Goal: Task Accomplishment & Management: Use online tool/utility

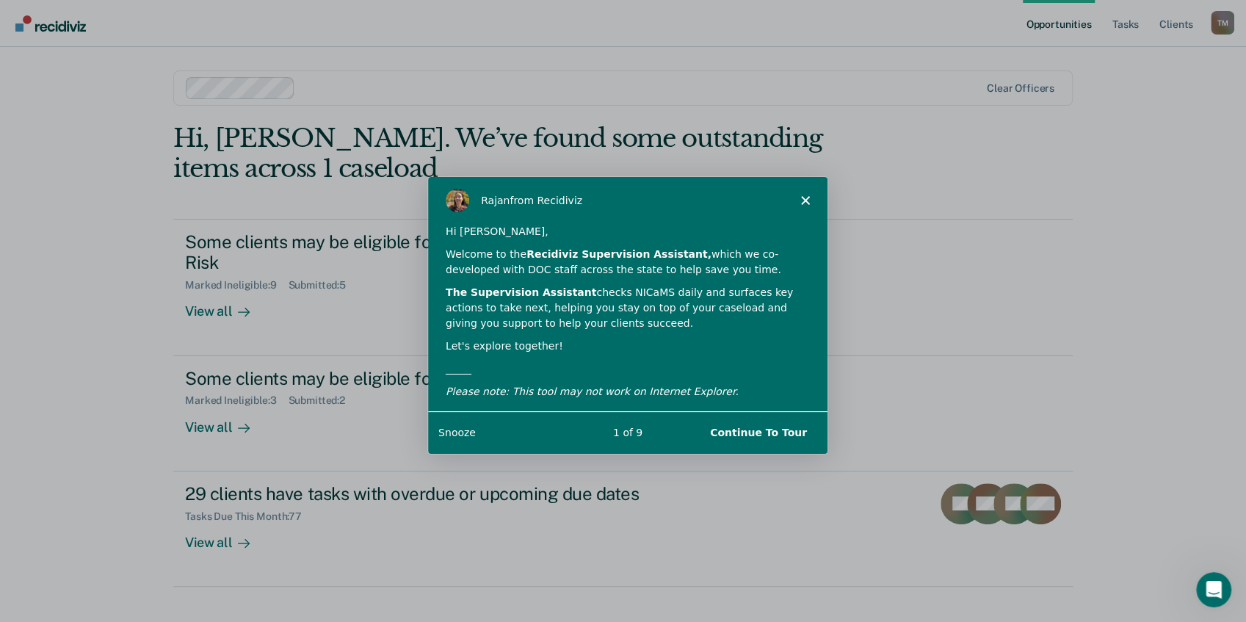
click at [782, 430] on button "Continue To Tour" at bounding box center [757, 432] width 126 height 30
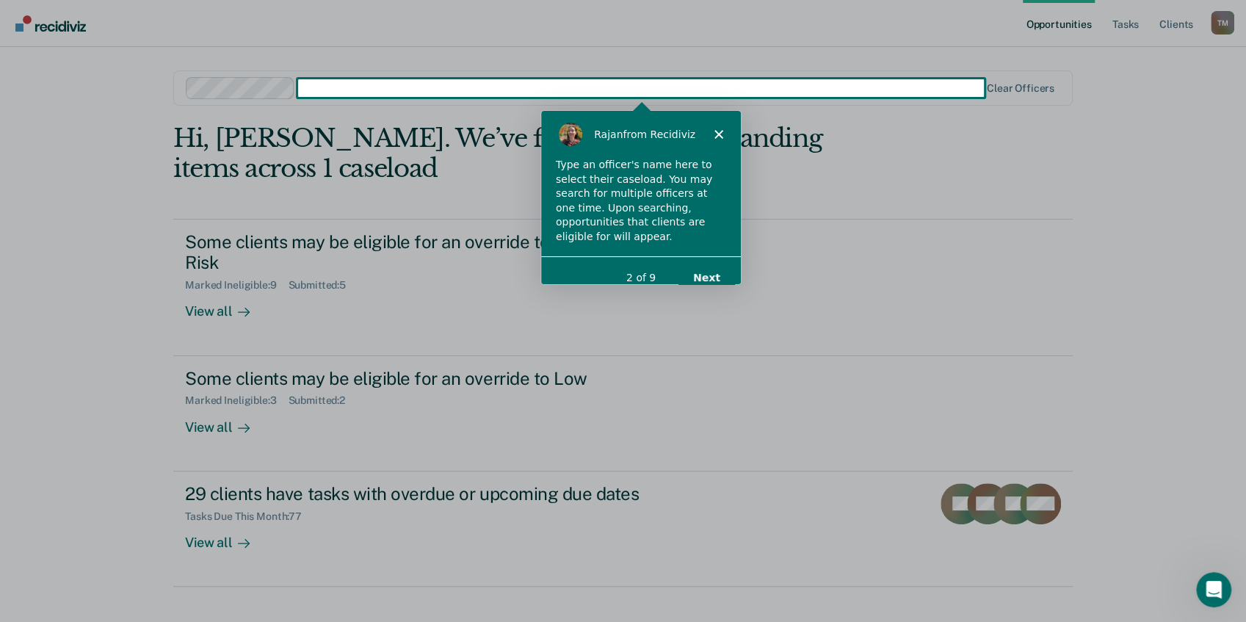
click at [715, 131] on icon "Close" at bounding box center [718, 133] width 9 height 9
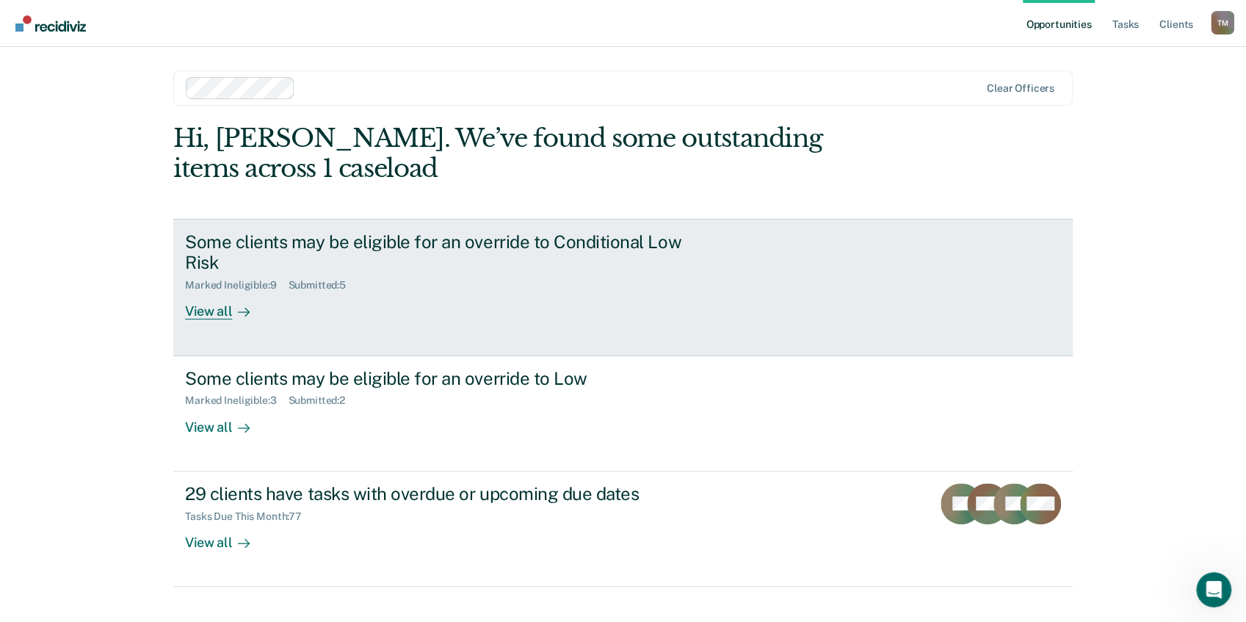
click at [225, 310] on div "View all" at bounding box center [226, 306] width 82 height 29
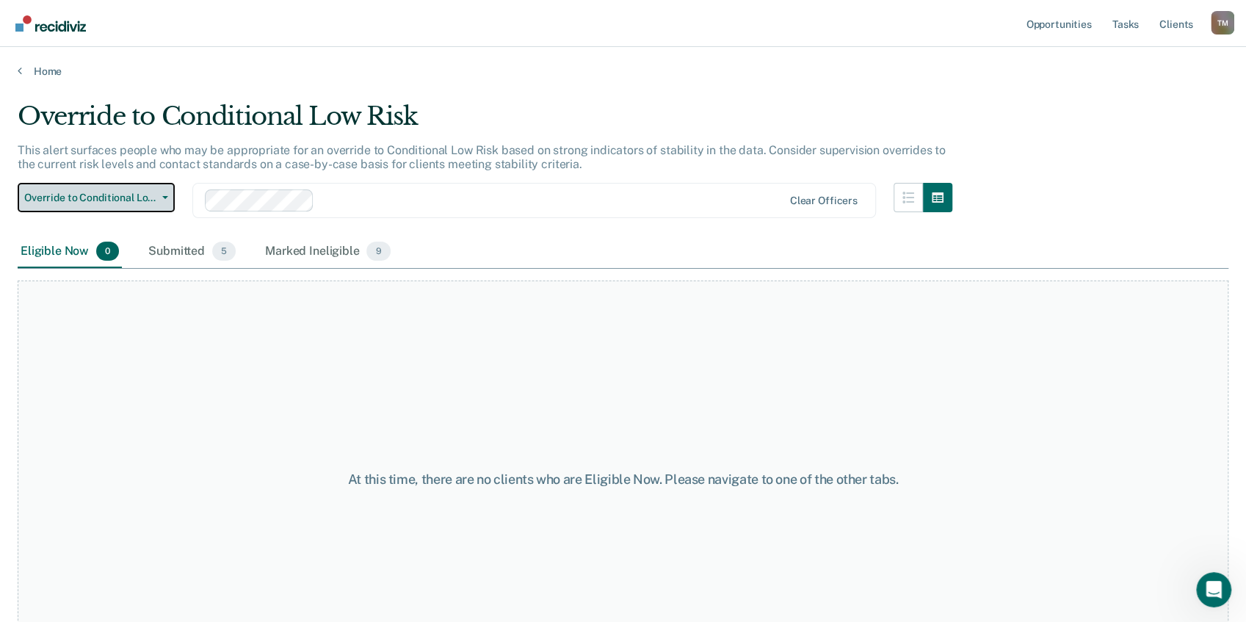
click at [164, 196] on icon "button" at bounding box center [165, 197] width 6 height 3
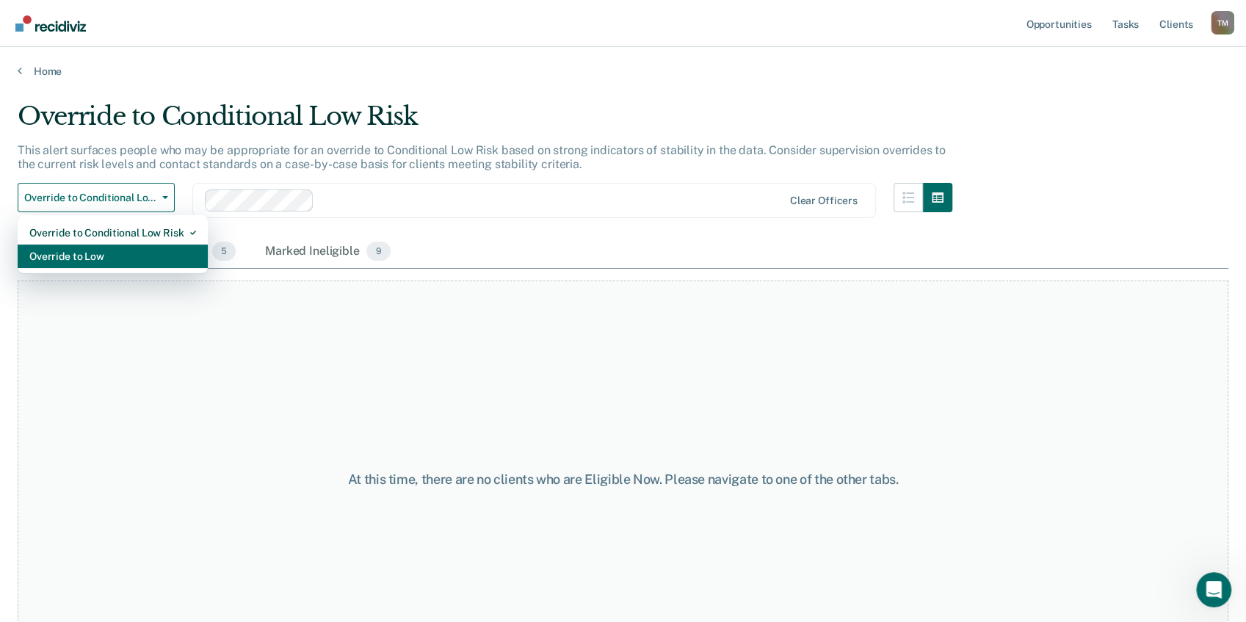
click at [112, 254] on div "Override to Low" at bounding box center [112, 257] width 167 height 24
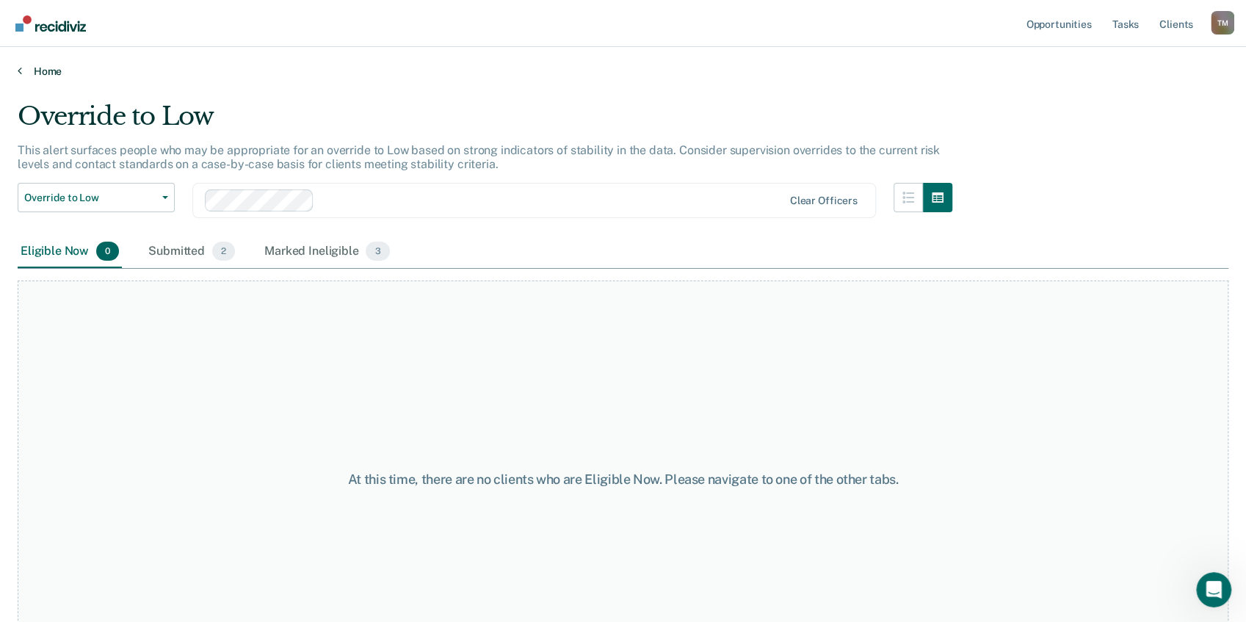
click at [25, 71] on link "Home" at bounding box center [623, 71] width 1211 height 13
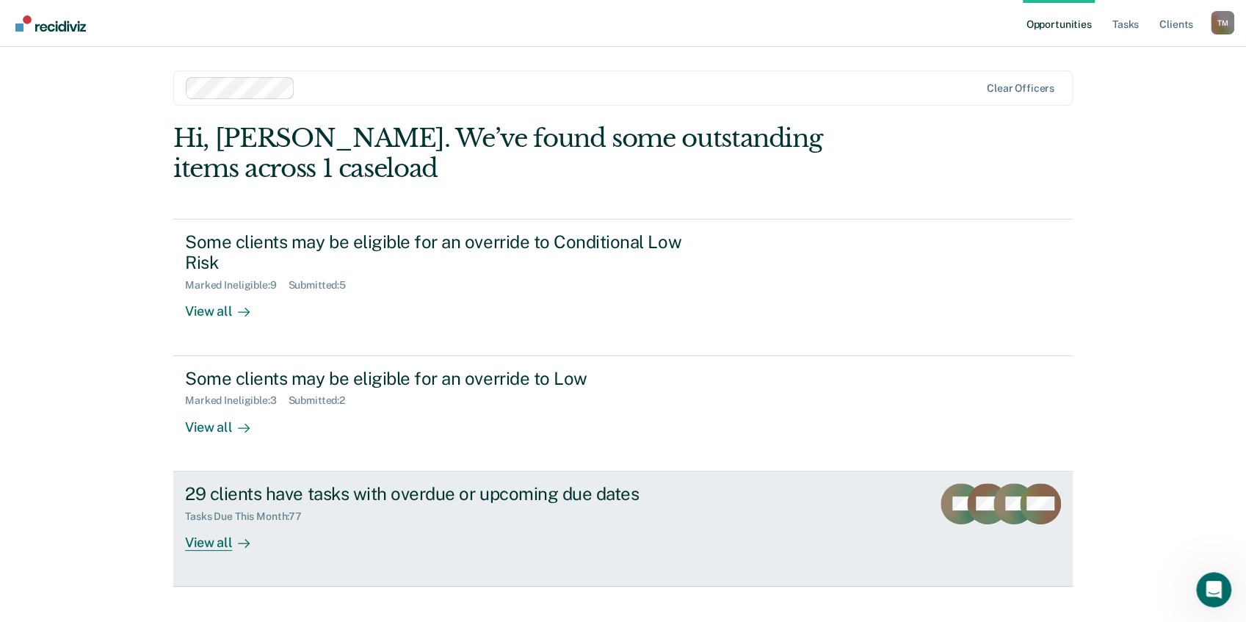
click at [206, 543] on div "View all" at bounding box center [226, 536] width 82 height 29
